Goal: Task Accomplishment & Management: Manage account settings

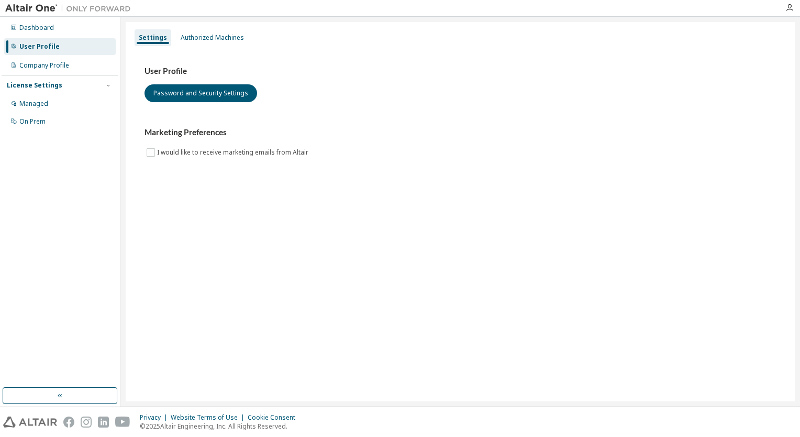
click at [700, 238] on div "Settings Authorized Machines User Profile Password and Security Settings Market…" at bounding box center [460, 211] width 669 height 379
click at [86, 100] on div "Managed" at bounding box center [60, 103] width 112 height 17
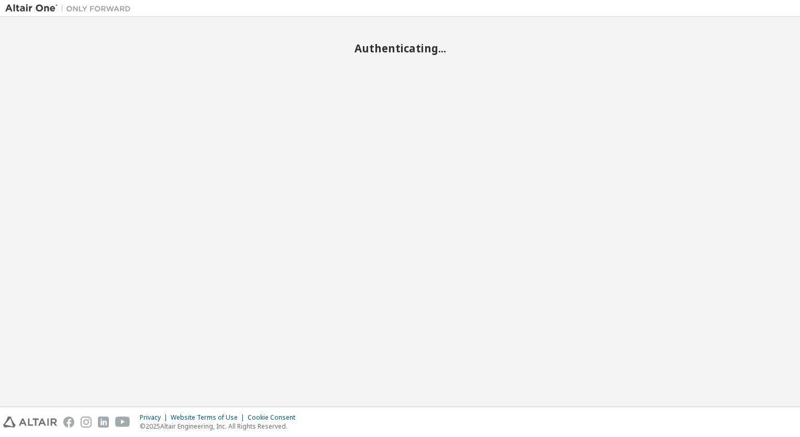
drag, startPoint x: 0, startPoint y: 0, endPoint x: 524, endPoint y: 87, distance: 531.5
click at [524, 87] on div "Authenticating..." at bounding box center [400, 211] width 790 height 379
